Goal: Register for event/course

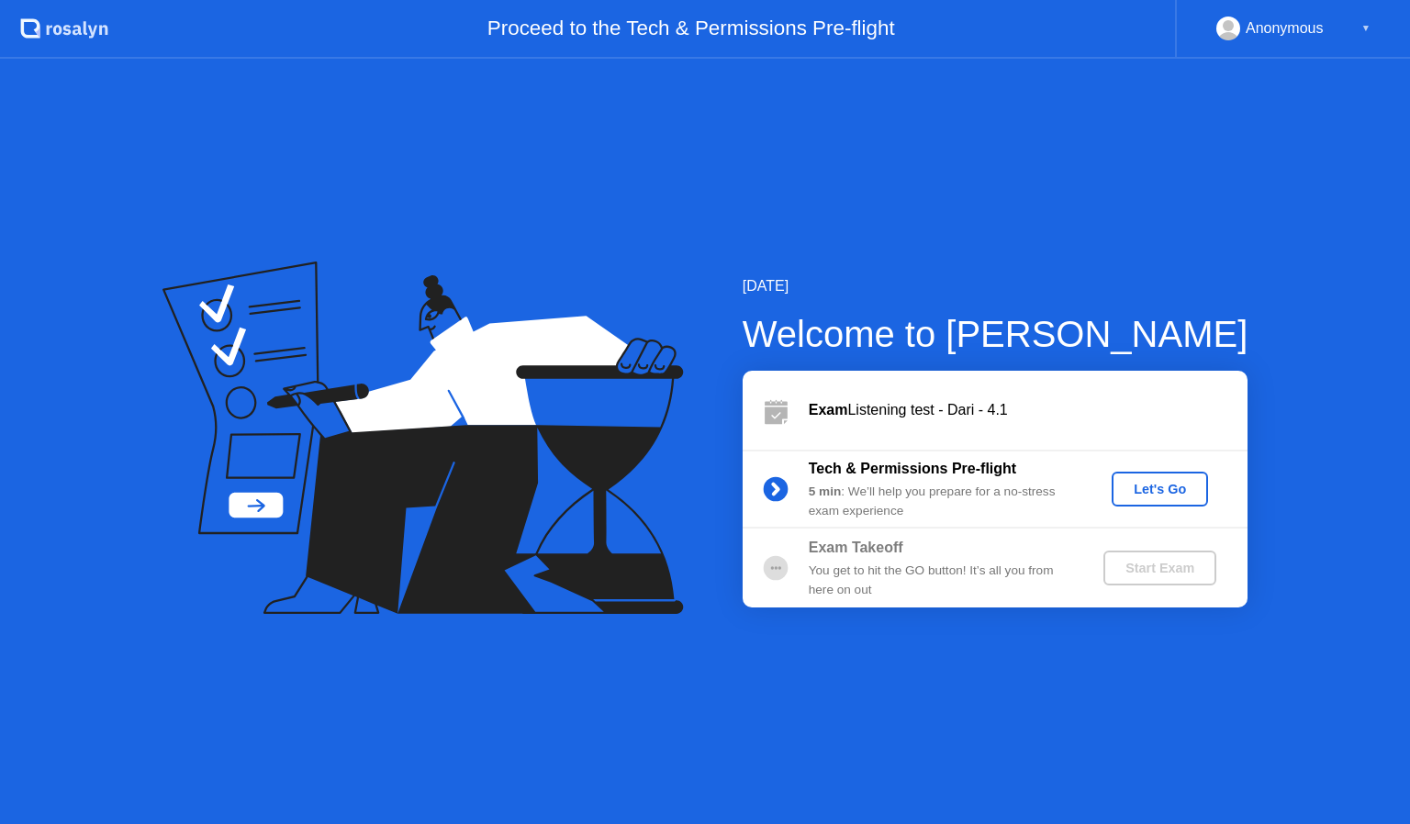
click at [1146, 485] on div "Let's Go" at bounding box center [1160, 489] width 82 height 15
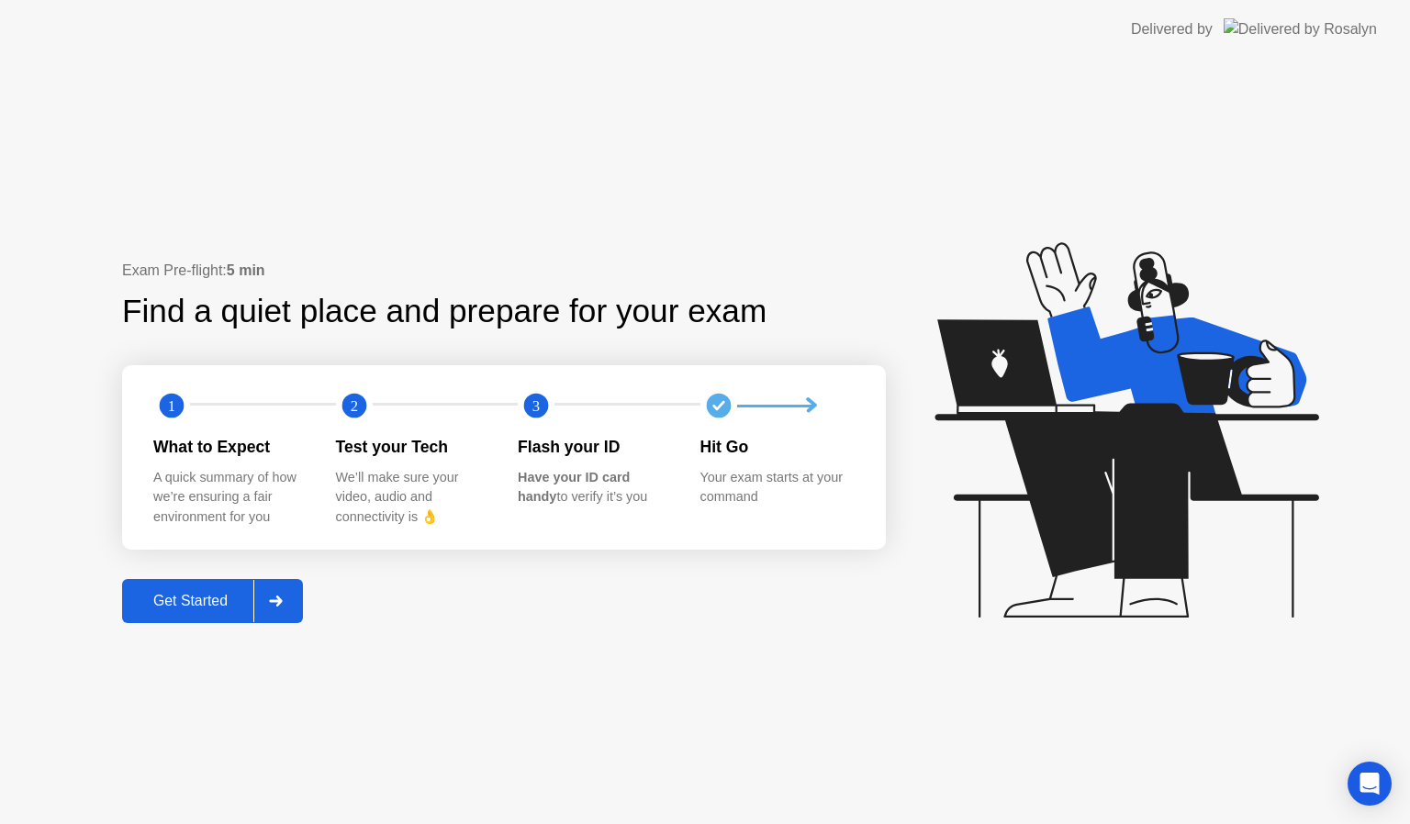
click at [232, 611] on button "Get Started" at bounding box center [212, 601] width 181 height 44
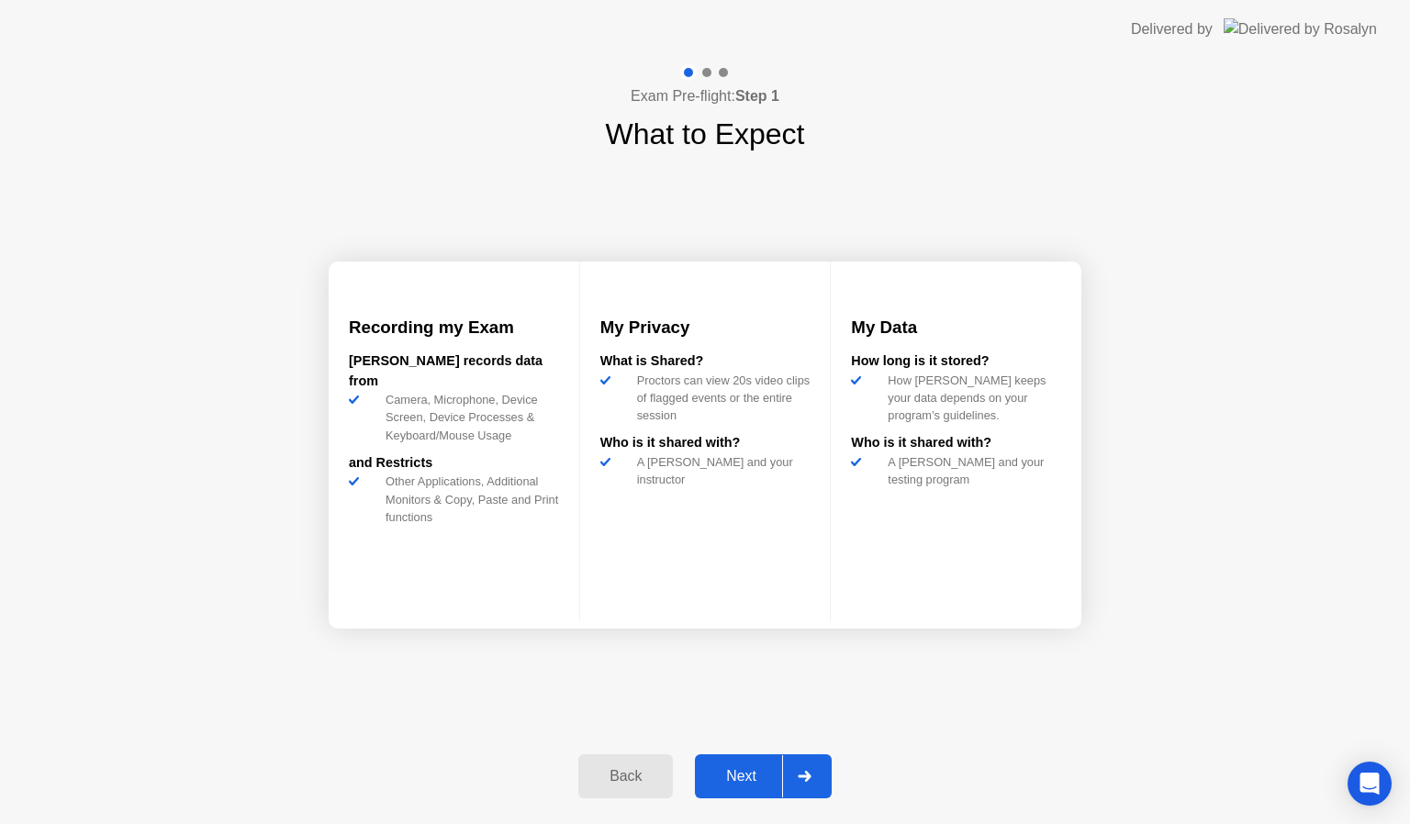
click at [741, 784] on div "Next" at bounding box center [741, 776] width 82 height 17
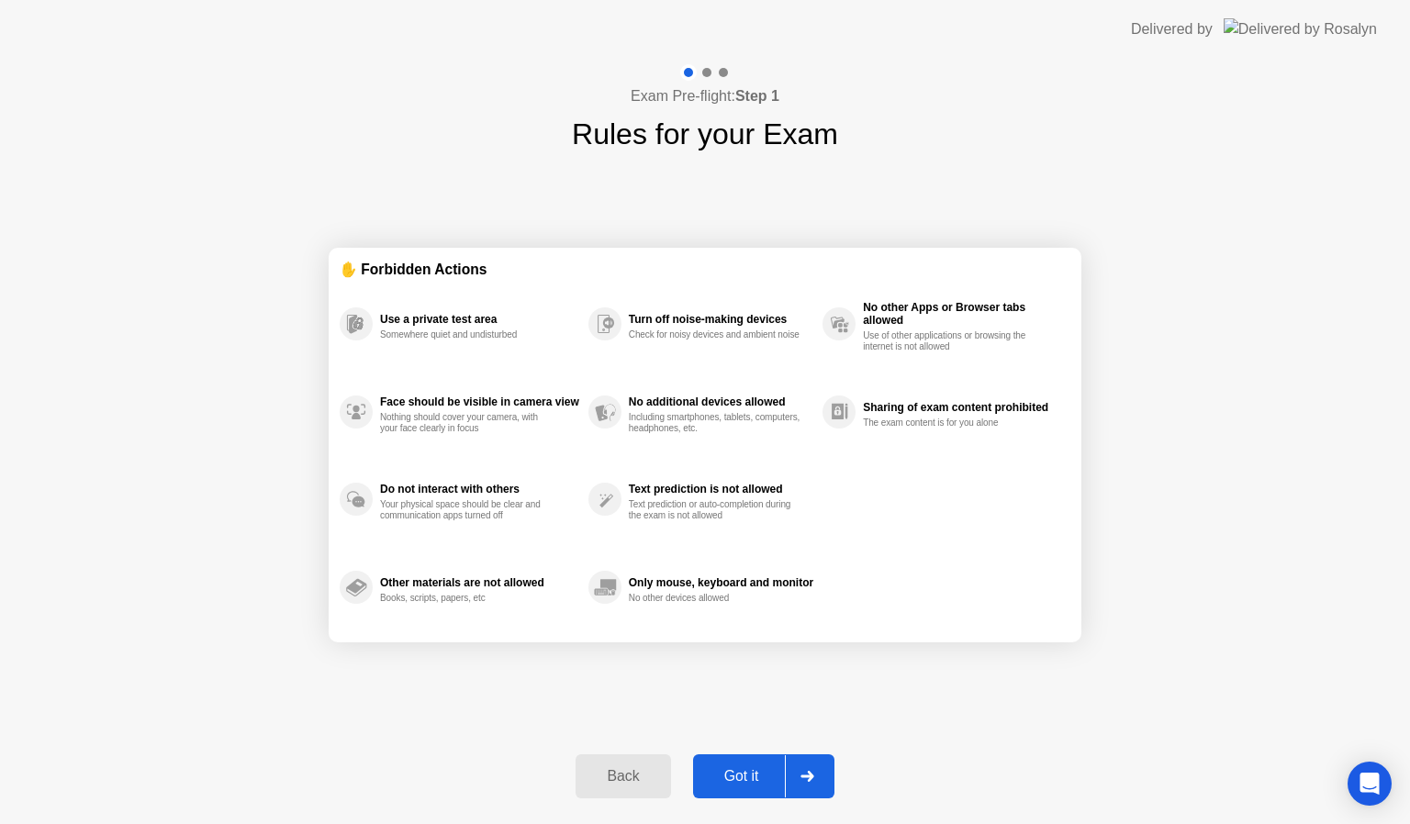
click at [741, 784] on div "Got it" at bounding box center [742, 776] width 86 height 17
select select "**********"
select select "*******"
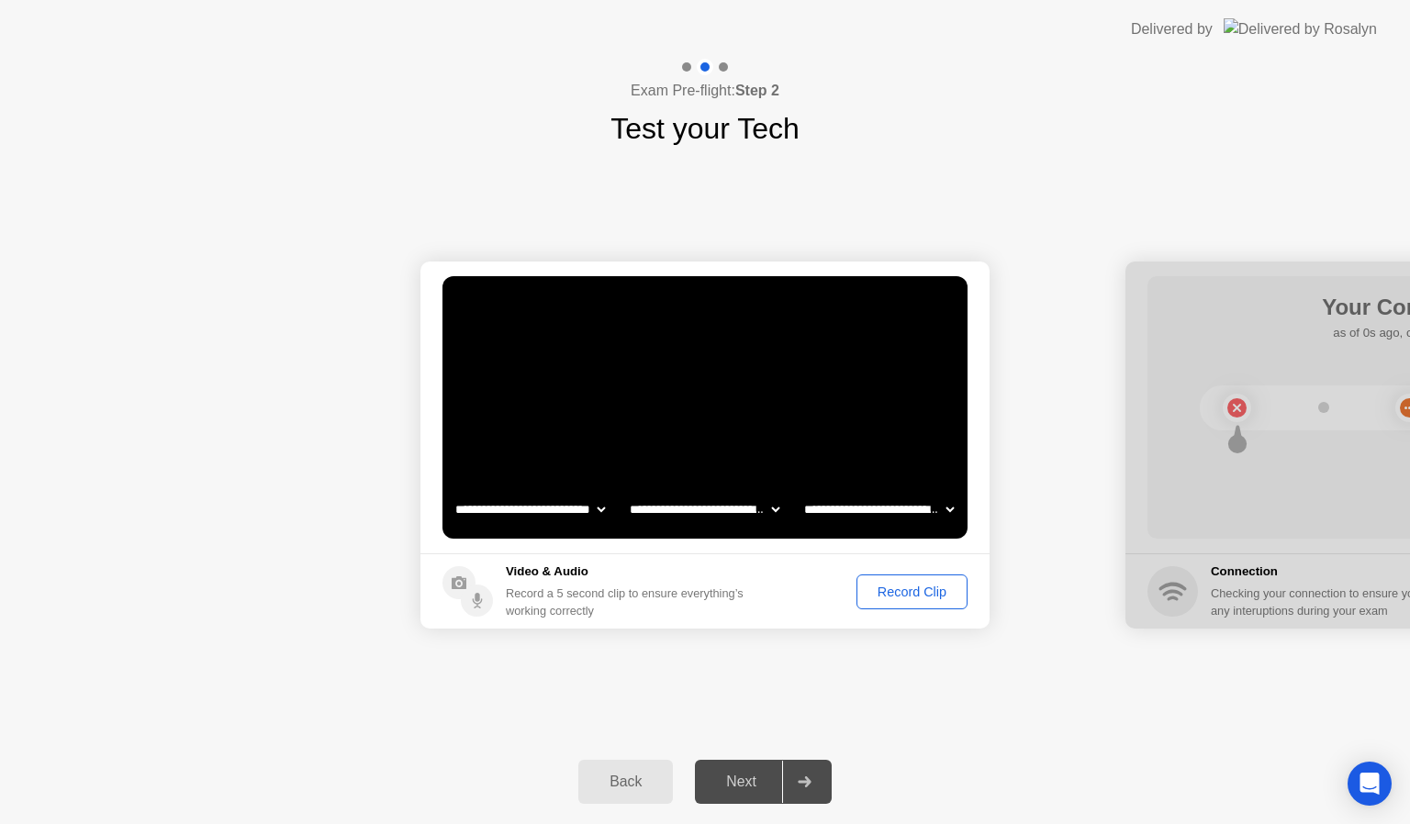
click at [675, 744] on div "Back Next" at bounding box center [705, 782] width 1410 height 84
click at [885, 595] on div "Record Clip" at bounding box center [912, 592] width 98 height 15
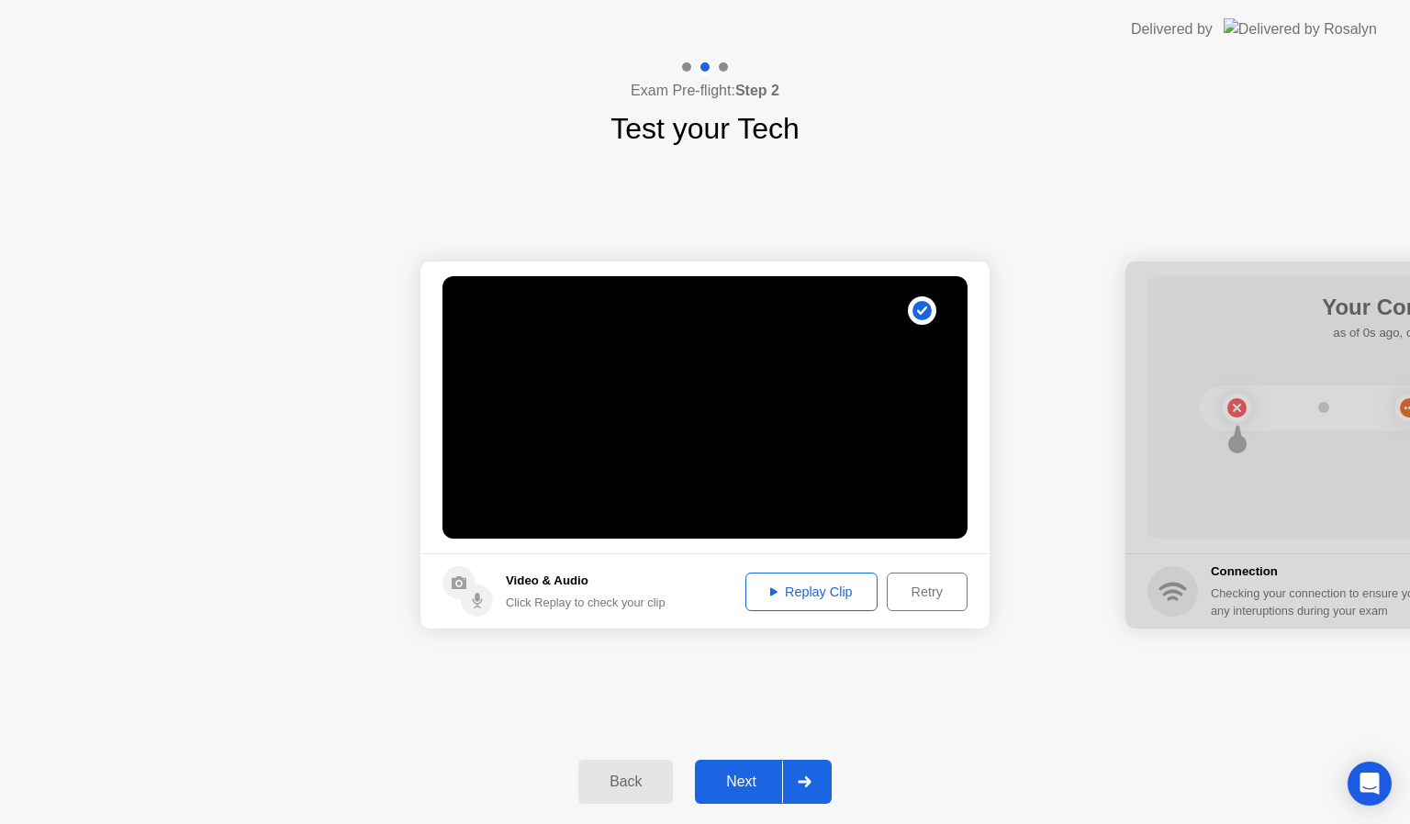
click at [738, 783] on div "Next" at bounding box center [741, 782] width 82 height 17
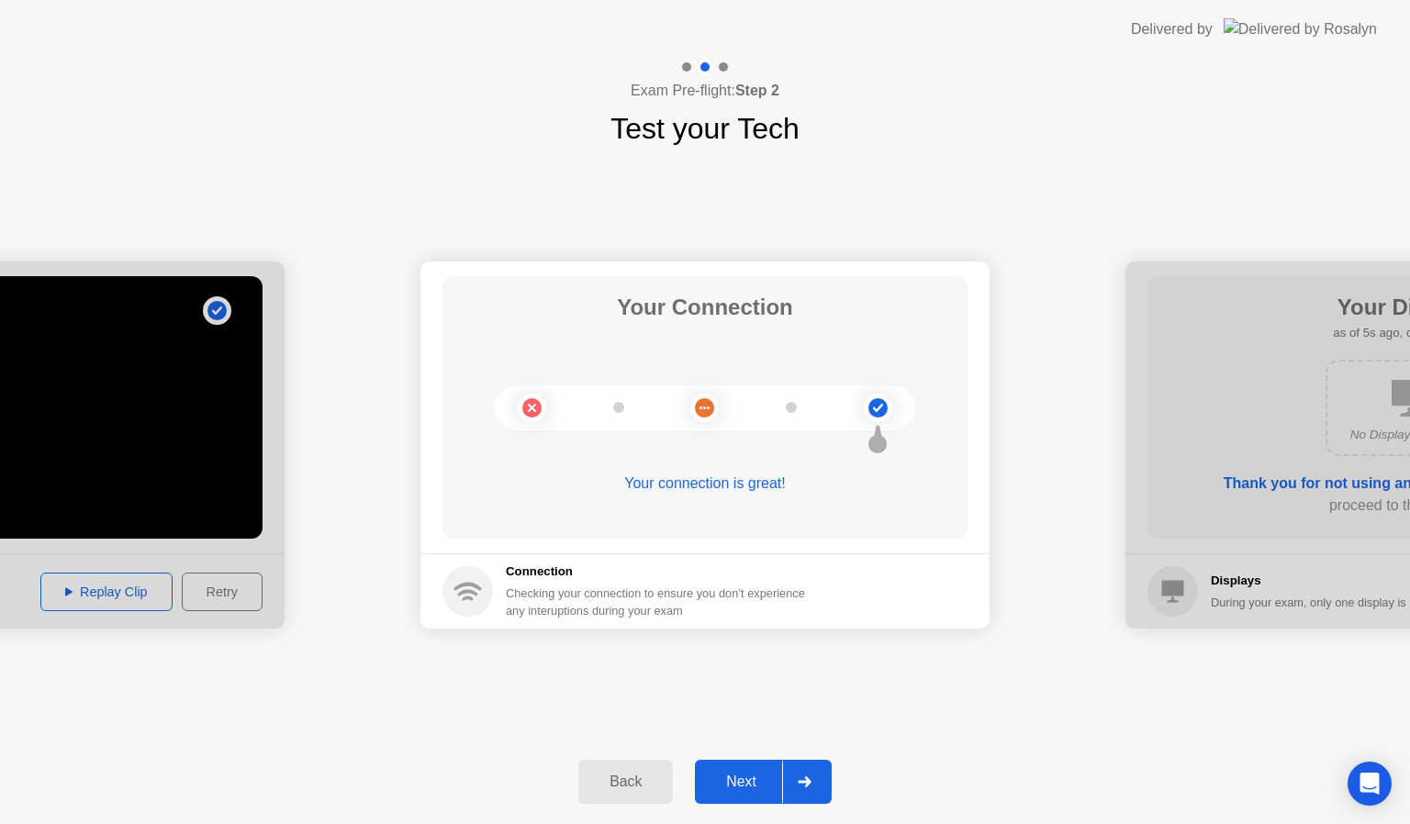
click at [749, 774] on div "Next" at bounding box center [741, 782] width 82 height 17
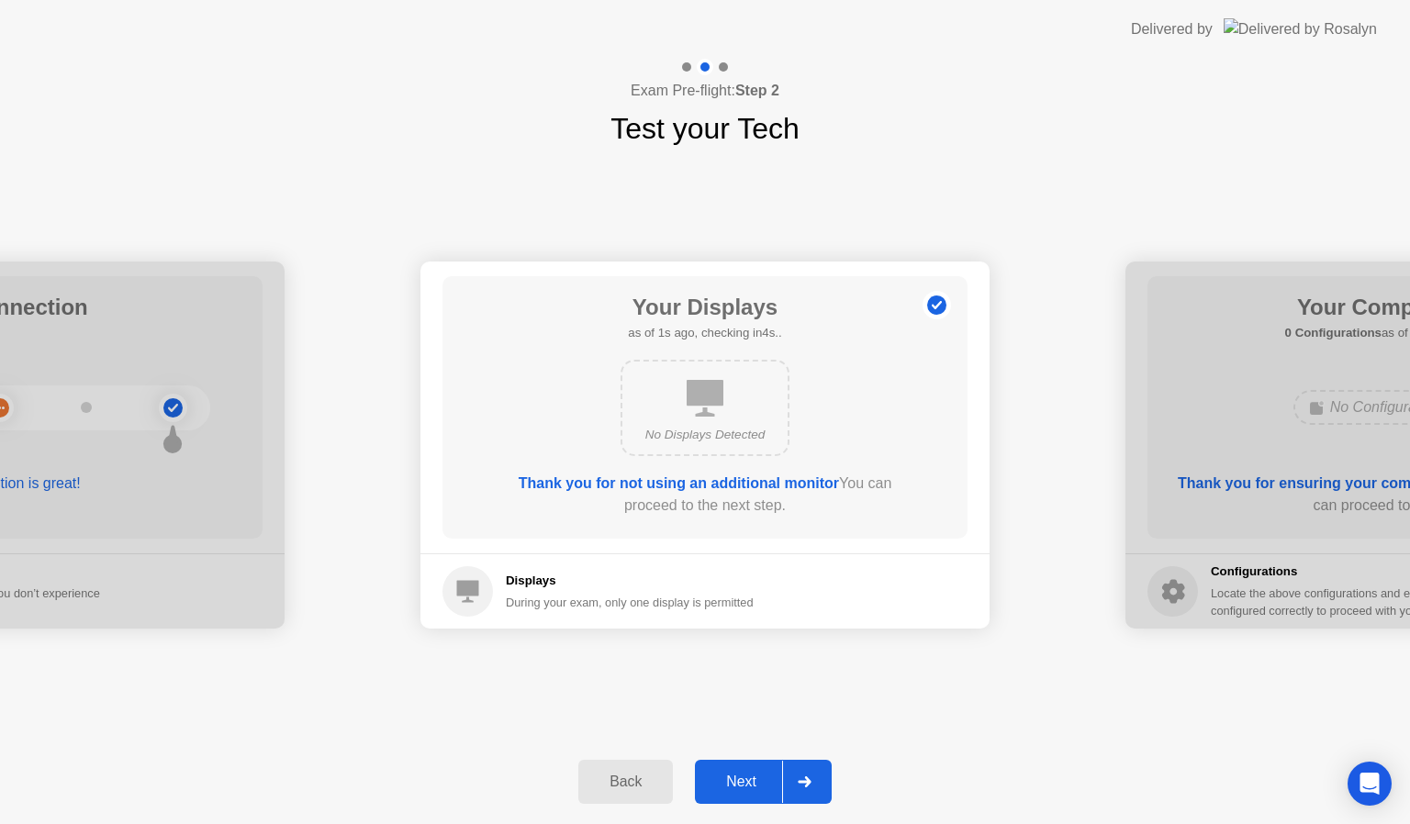
click at [745, 774] on div "Next" at bounding box center [741, 782] width 82 height 17
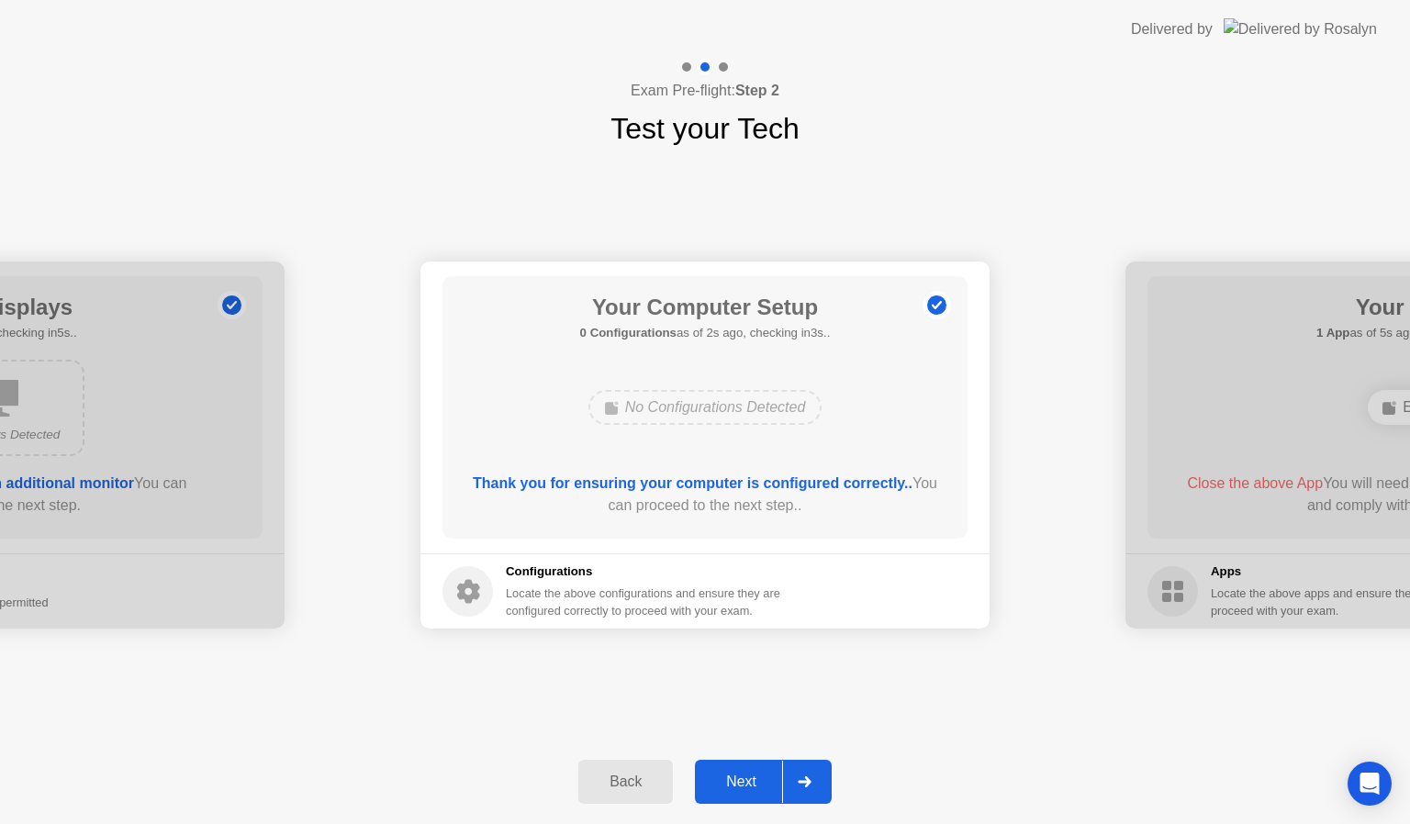
click at [745, 774] on div "Next" at bounding box center [741, 782] width 82 height 17
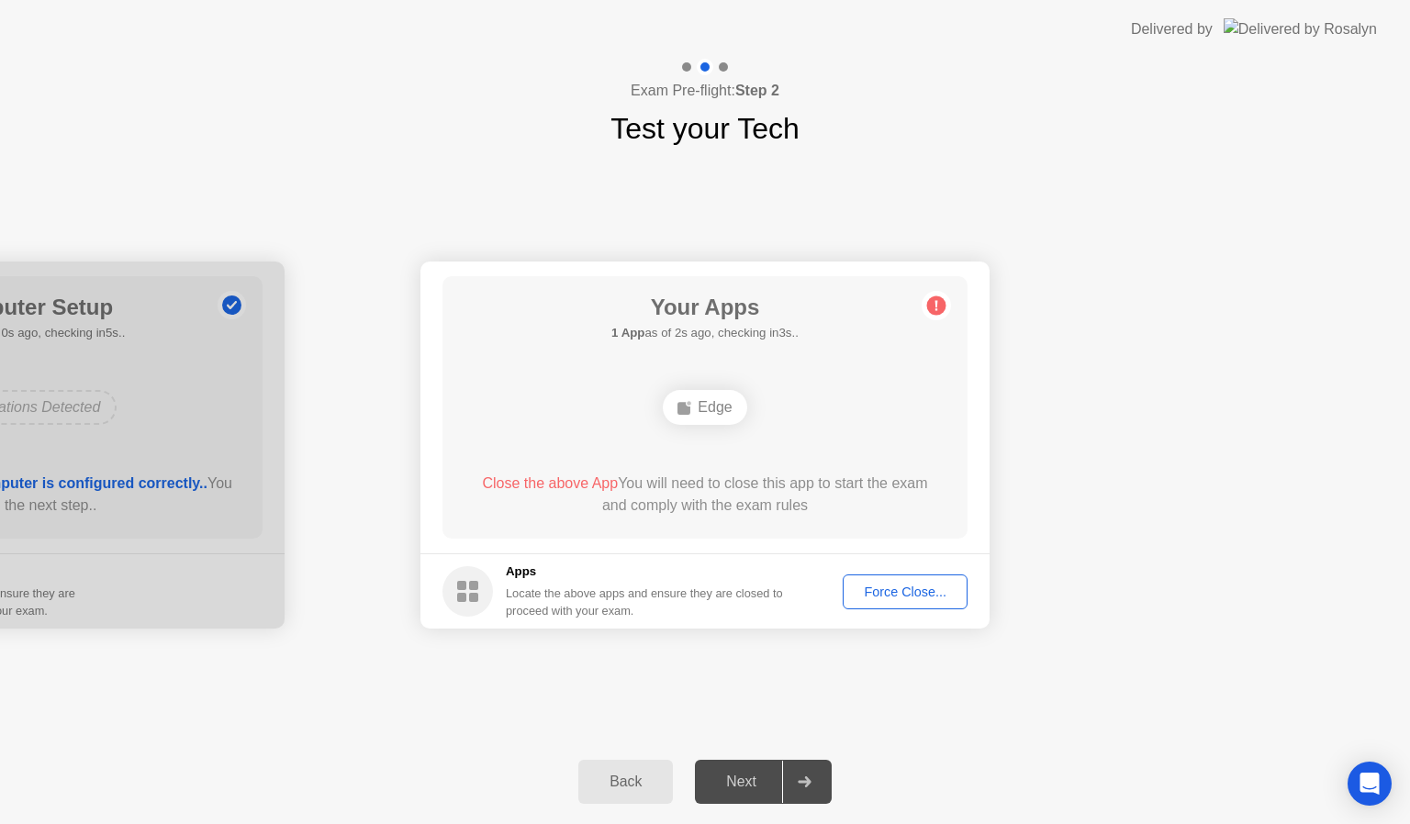
click at [635, 785] on div "Back" at bounding box center [626, 782] width 84 height 17
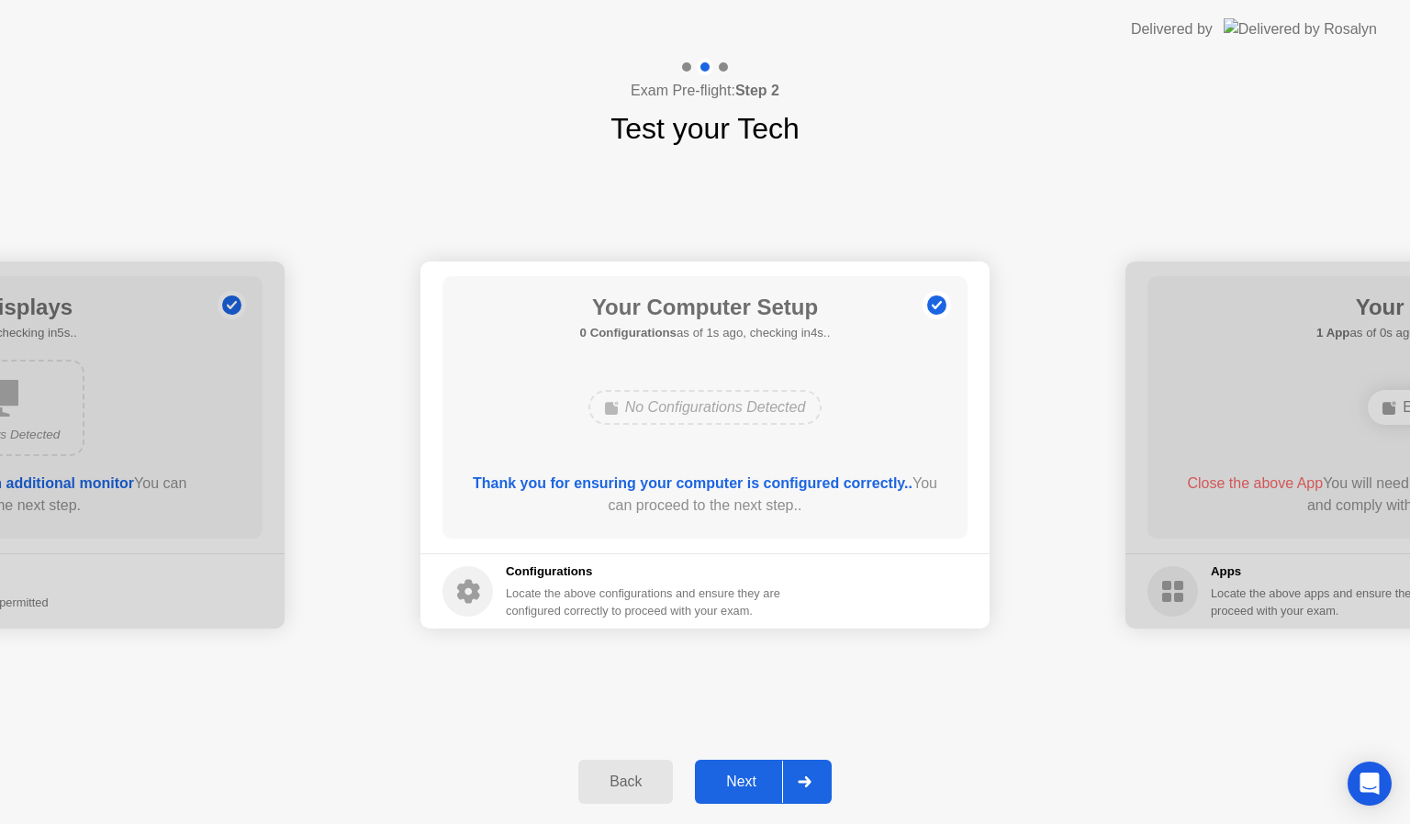
click at [743, 768] on button "Next" at bounding box center [763, 782] width 137 height 44
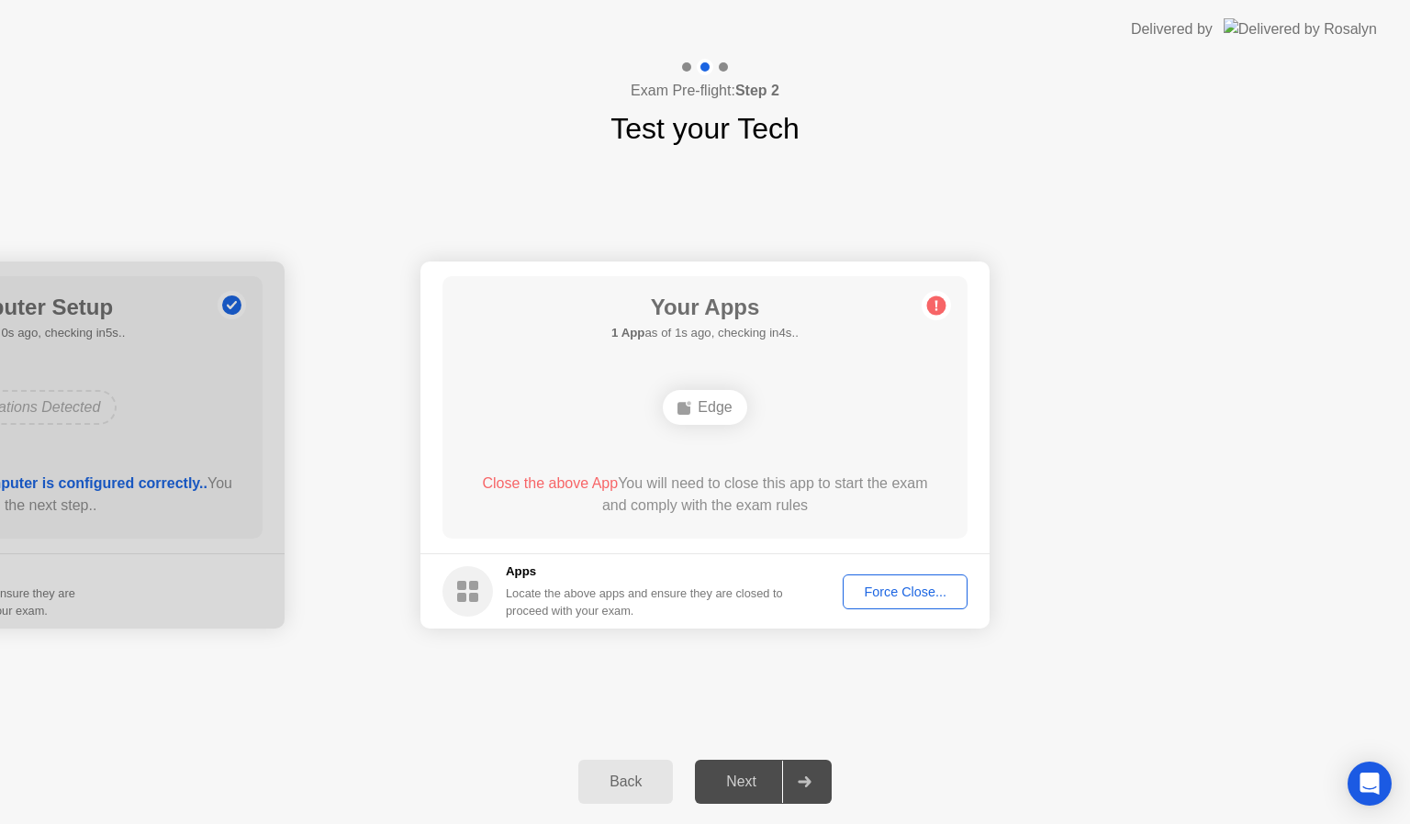
click at [897, 594] on div "Force Close..." at bounding box center [905, 592] width 112 height 15
click at [880, 585] on div "Force Close..." at bounding box center [905, 592] width 112 height 15
click at [876, 585] on div "Force Close..." at bounding box center [905, 592] width 112 height 15
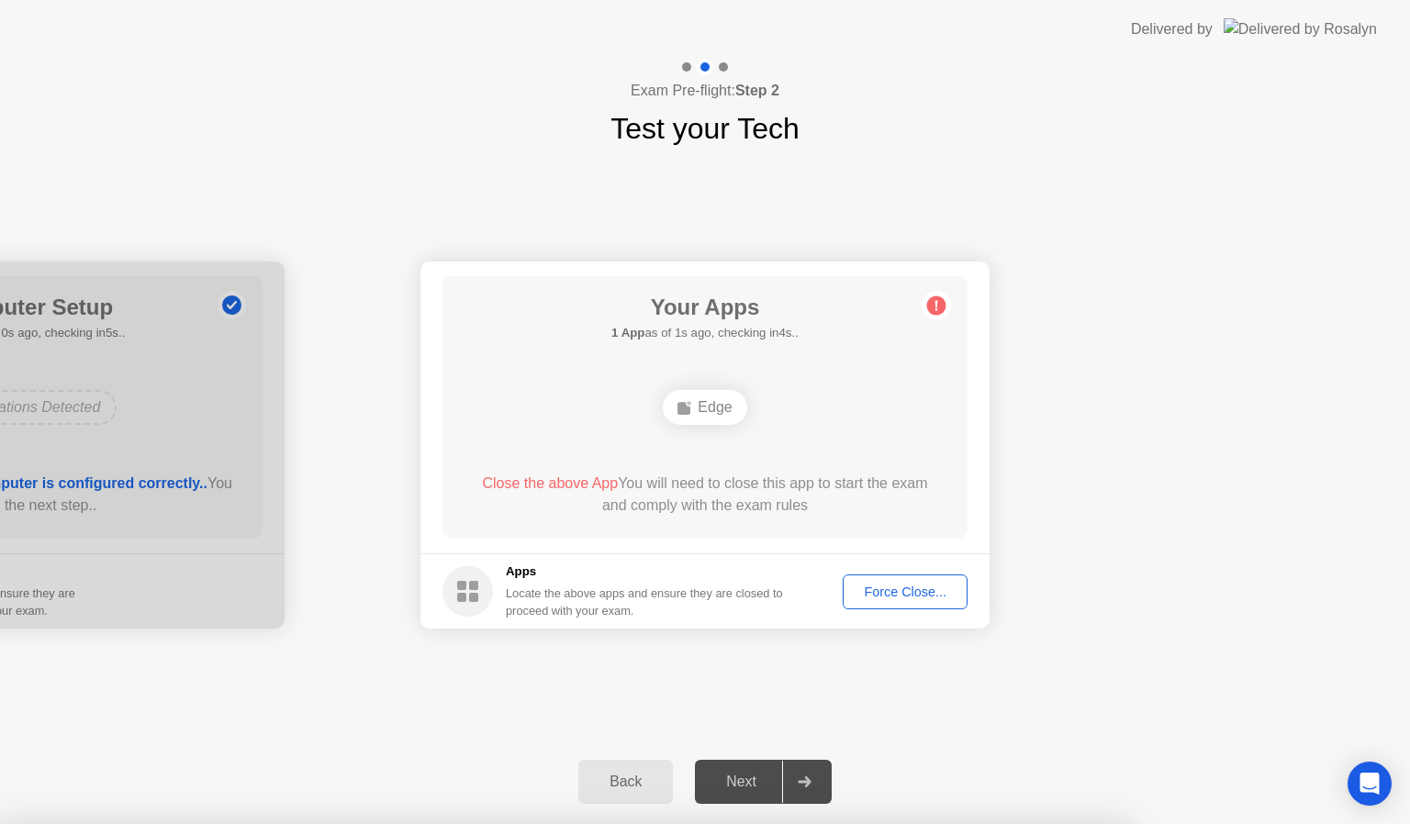
click at [876, 577] on button "Force Close..." at bounding box center [905, 592] width 125 height 35
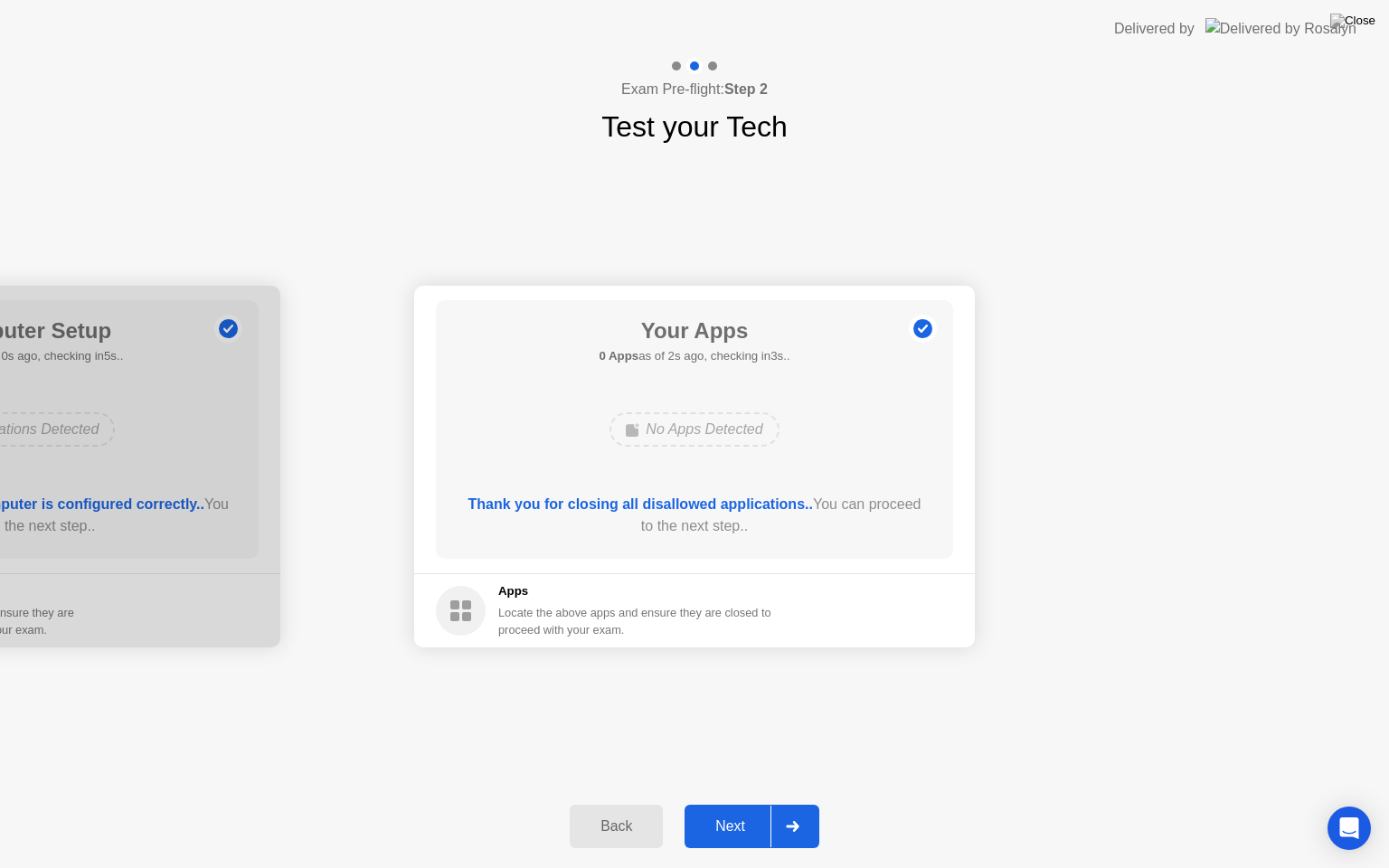
click at [723, 812] on div "Next" at bounding box center [730, 827] width 81 height 17
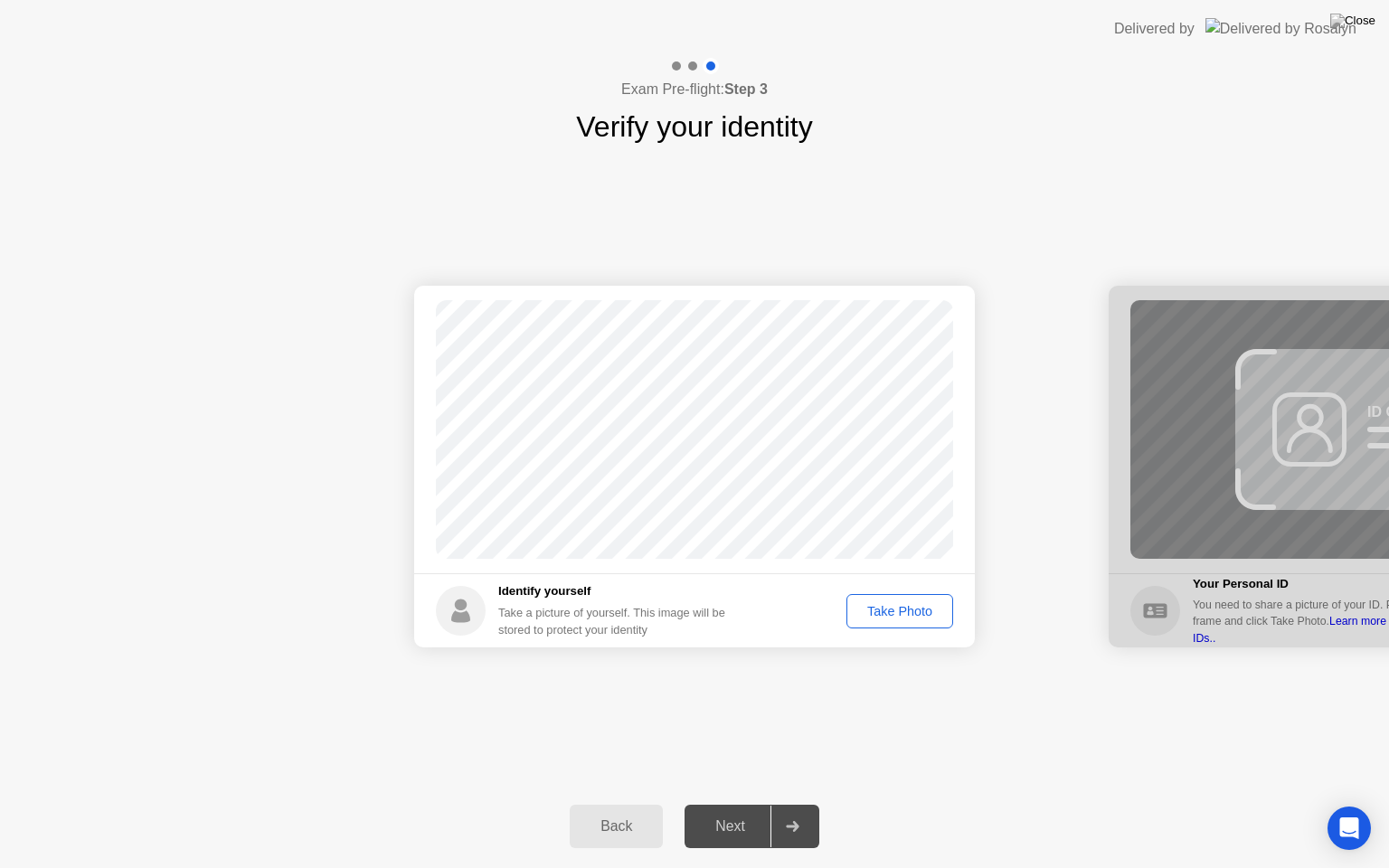
click at [883, 610] on div "Take Photo" at bounding box center [899, 611] width 94 height 15
click at [907, 604] on div "Retake" at bounding box center [912, 611] width 71 height 15
click at [907, 604] on div "Take Photo" at bounding box center [899, 611] width 94 height 15
click at [727, 812] on div "Next" at bounding box center [730, 827] width 81 height 17
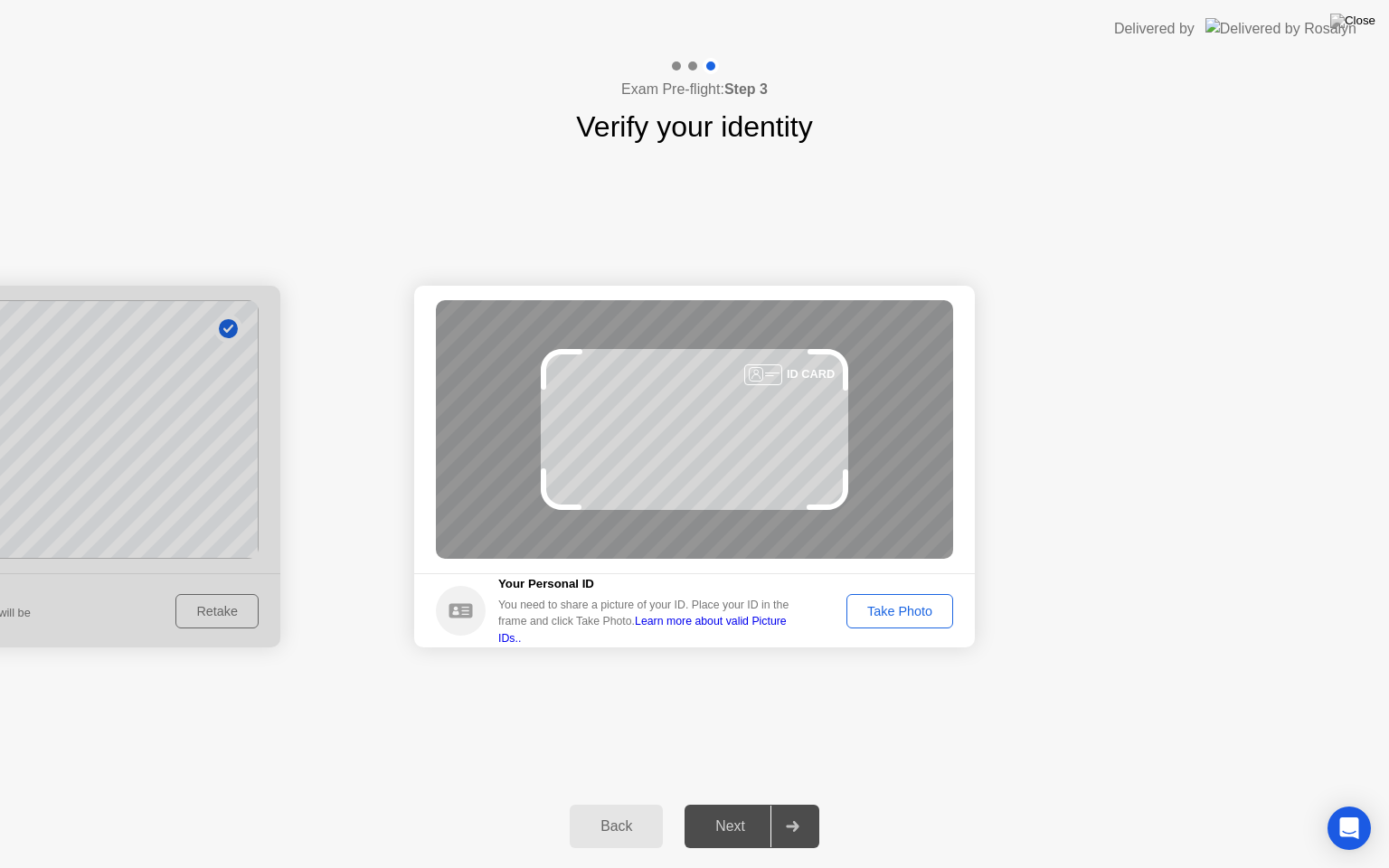
click at [868, 610] on div "Take Photo" at bounding box center [899, 611] width 94 height 15
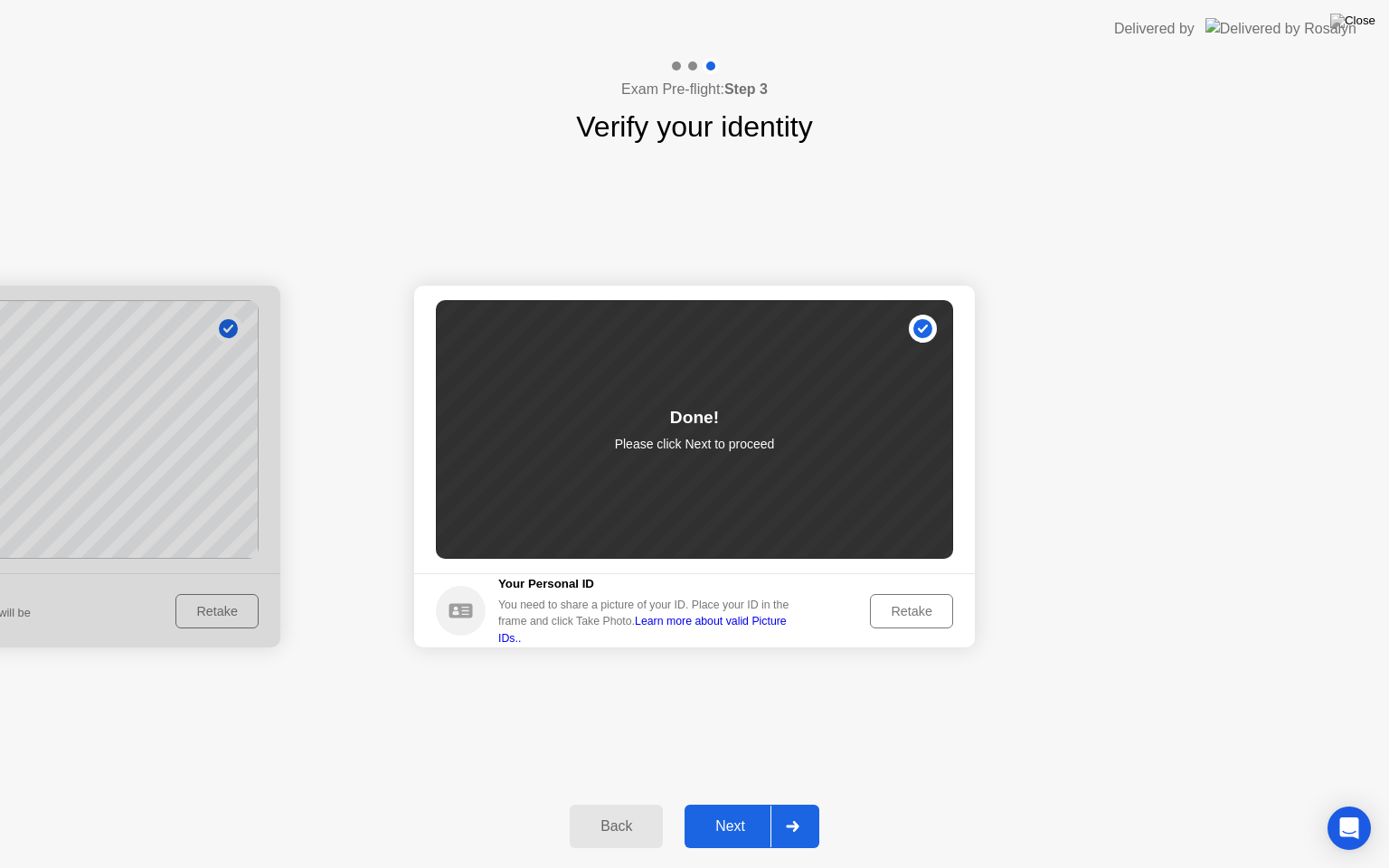
click at [729, 812] on div "Next" at bounding box center [730, 827] width 81 height 17
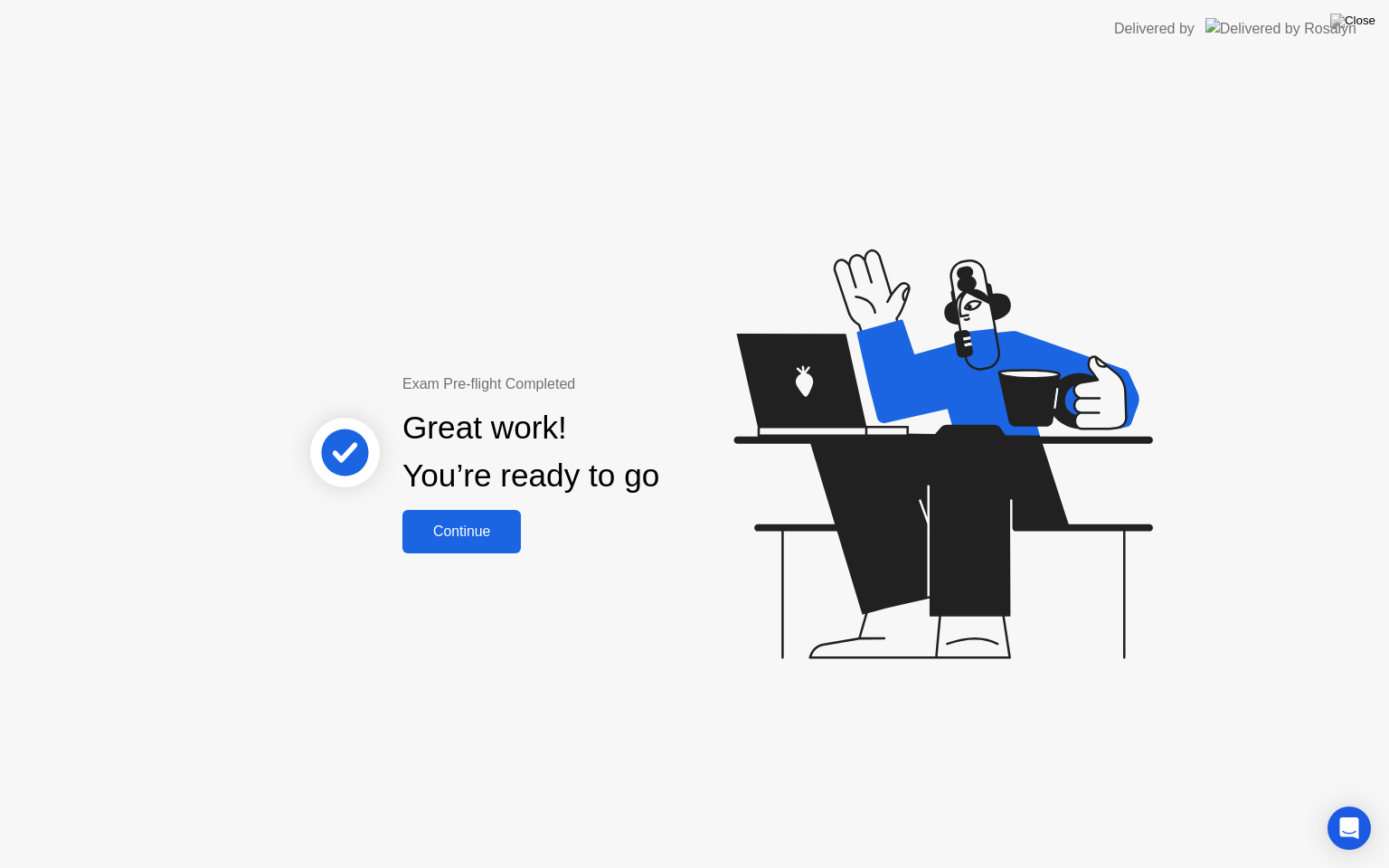
click at [438, 535] on div "Continue" at bounding box center [461, 532] width 107 height 17
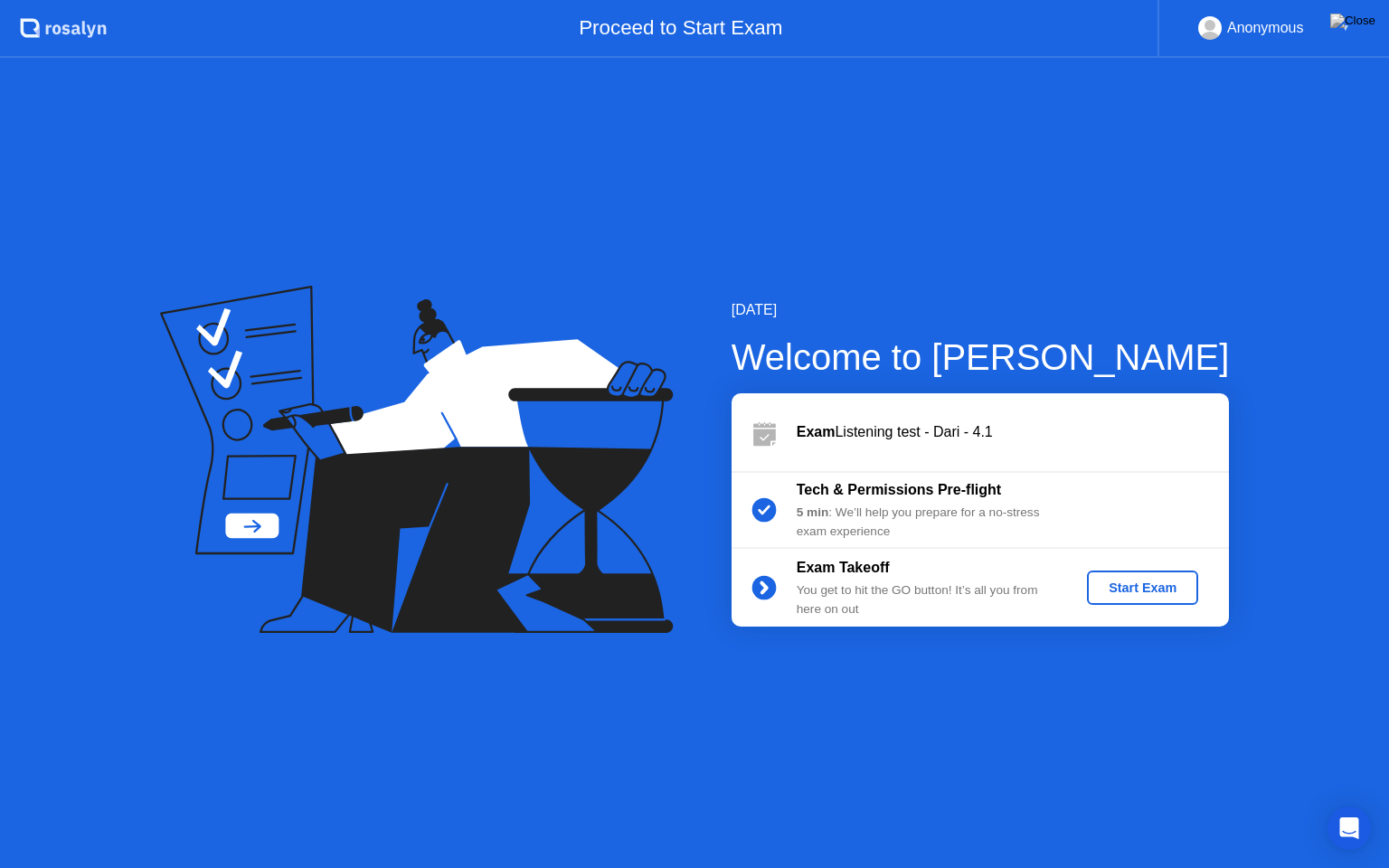
click at [1130, 590] on div "Start Exam" at bounding box center [1143, 587] width 97 height 15
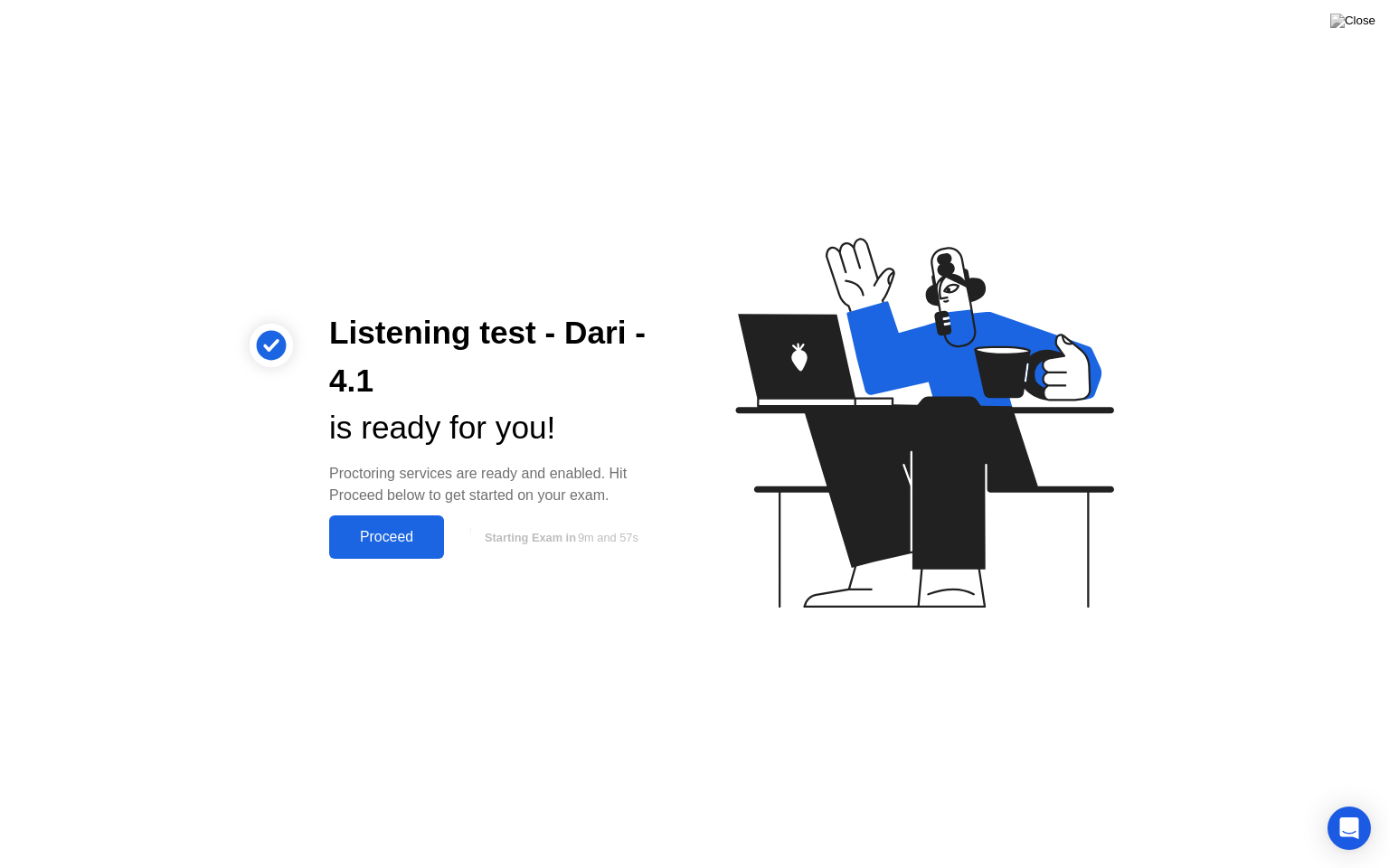
click at [411, 529] on div "Proceed" at bounding box center [387, 537] width 104 height 17
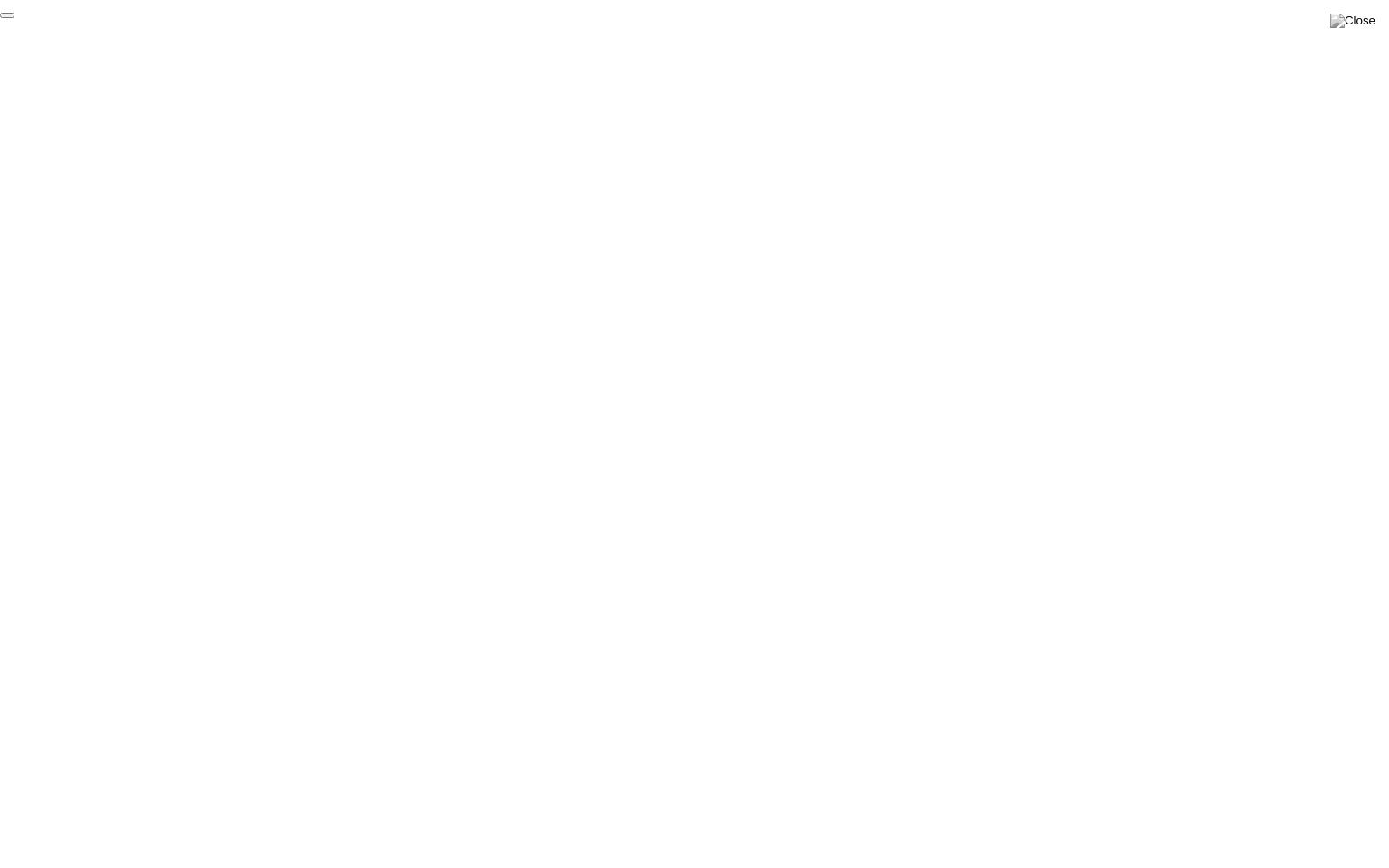
click div "End Proctoring Session"
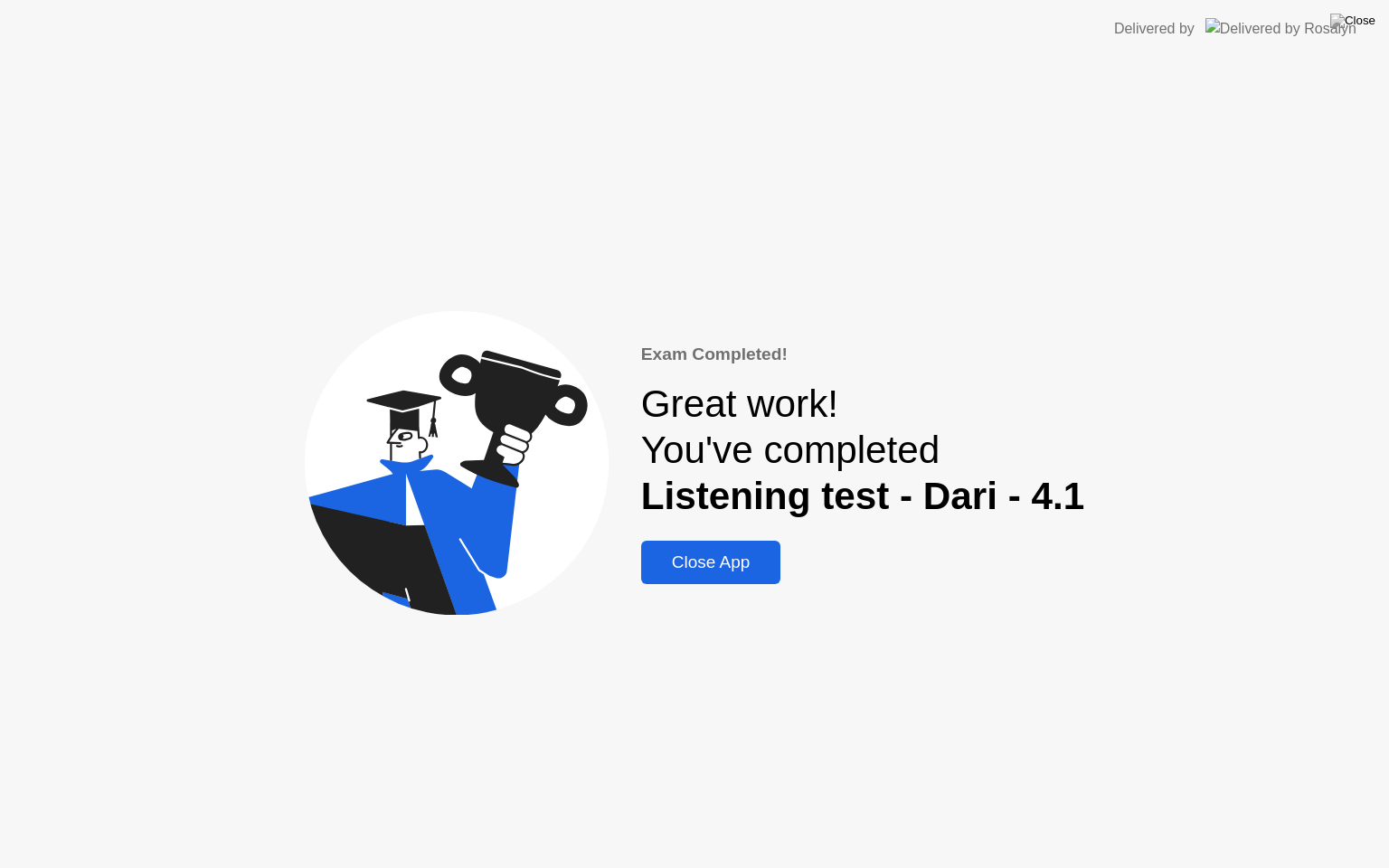
click at [708, 557] on div "Close App" at bounding box center [710, 563] width 129 height 20
